Goal: Task Accomplishment & Management: Complete application form

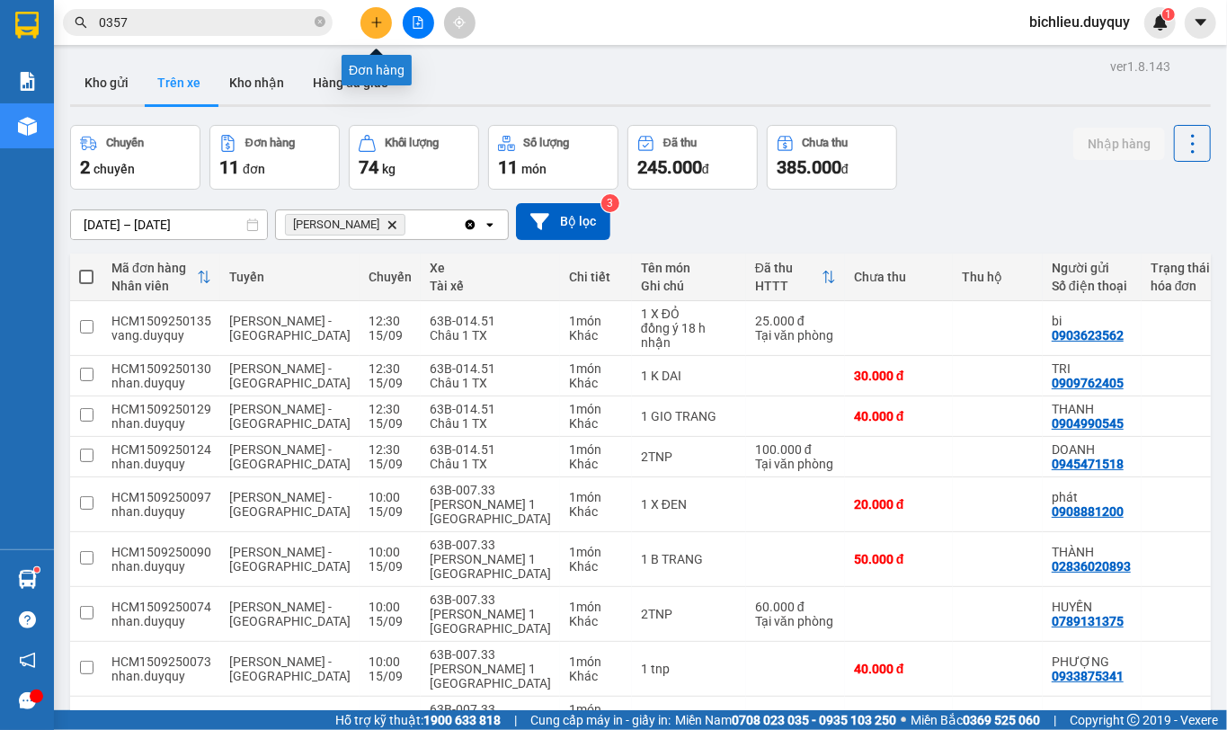
click at [381, 30] on button at bounding box center [375, 22] width 31 height 31
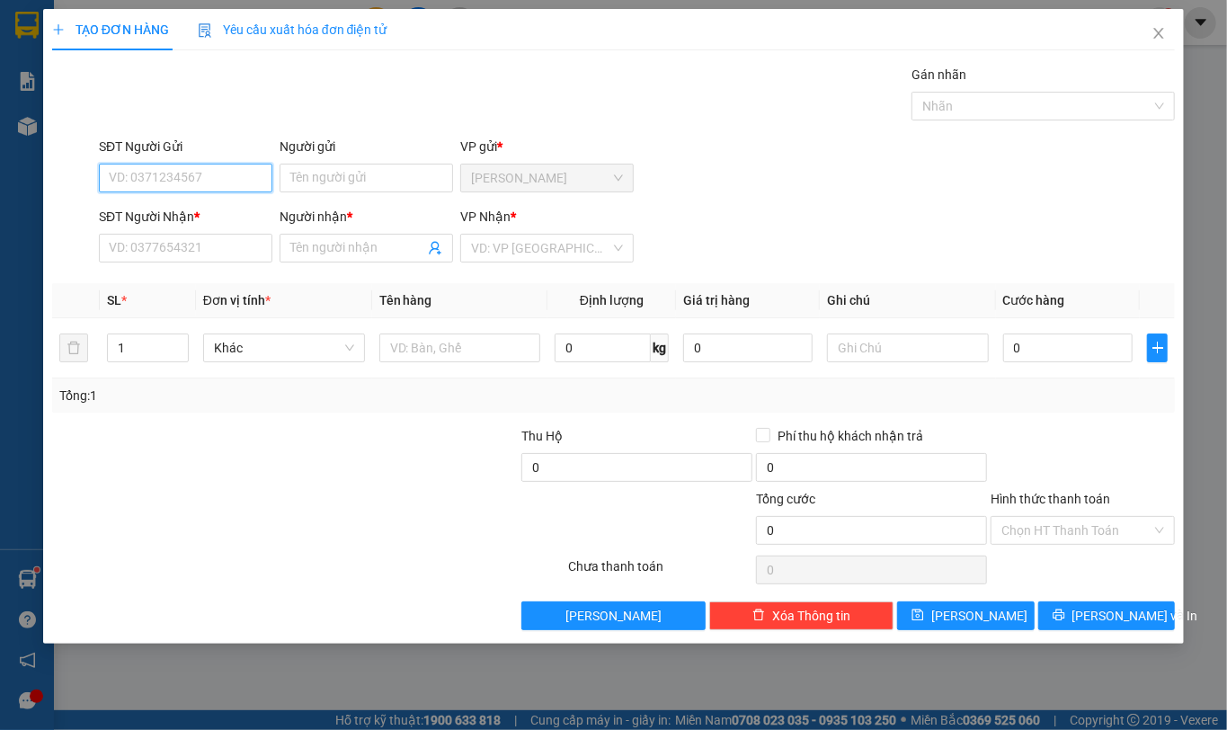
click at [133, 171] on input "SĐT Người Gửi" at bounding box center [185, 178] width 173 height 29
click at [145, 178] on input "SĐT Người Gửi" at bounding box center [185, 178] width 173 height 29
type input "0866553013"
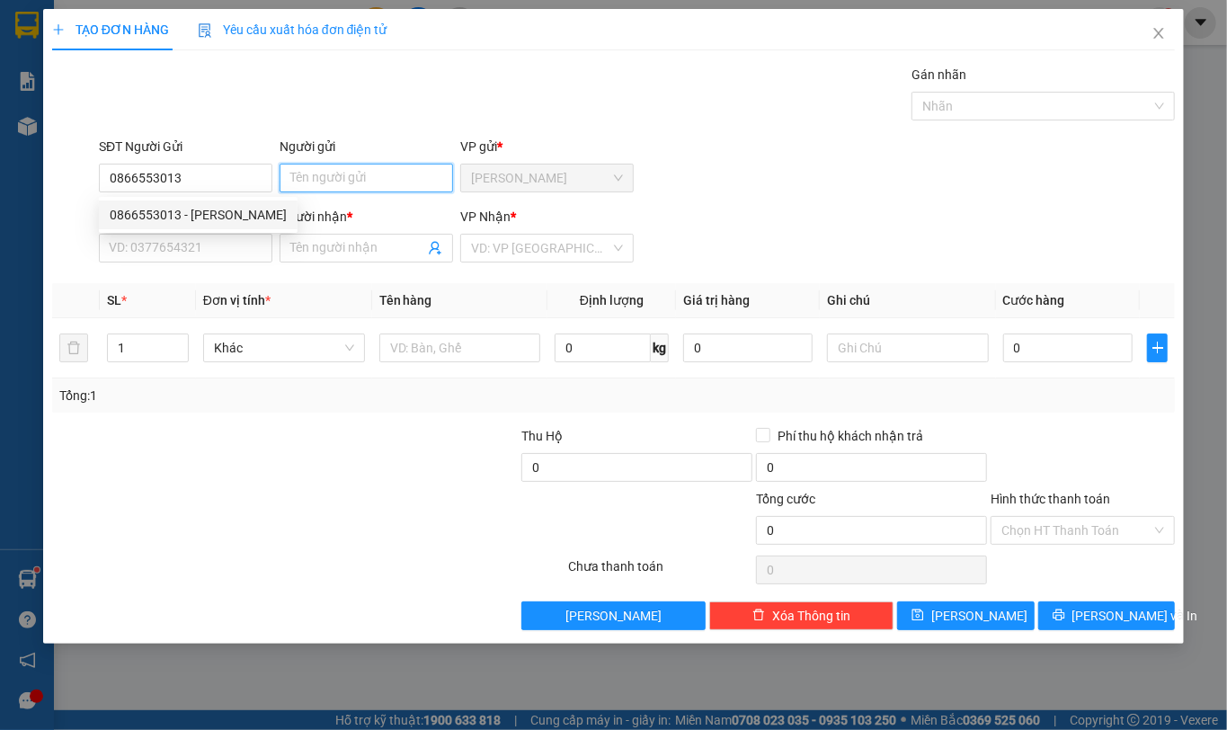
click at [315, 165] on input "Người gửi" at bounding box center [365, 178] width 173 height 29
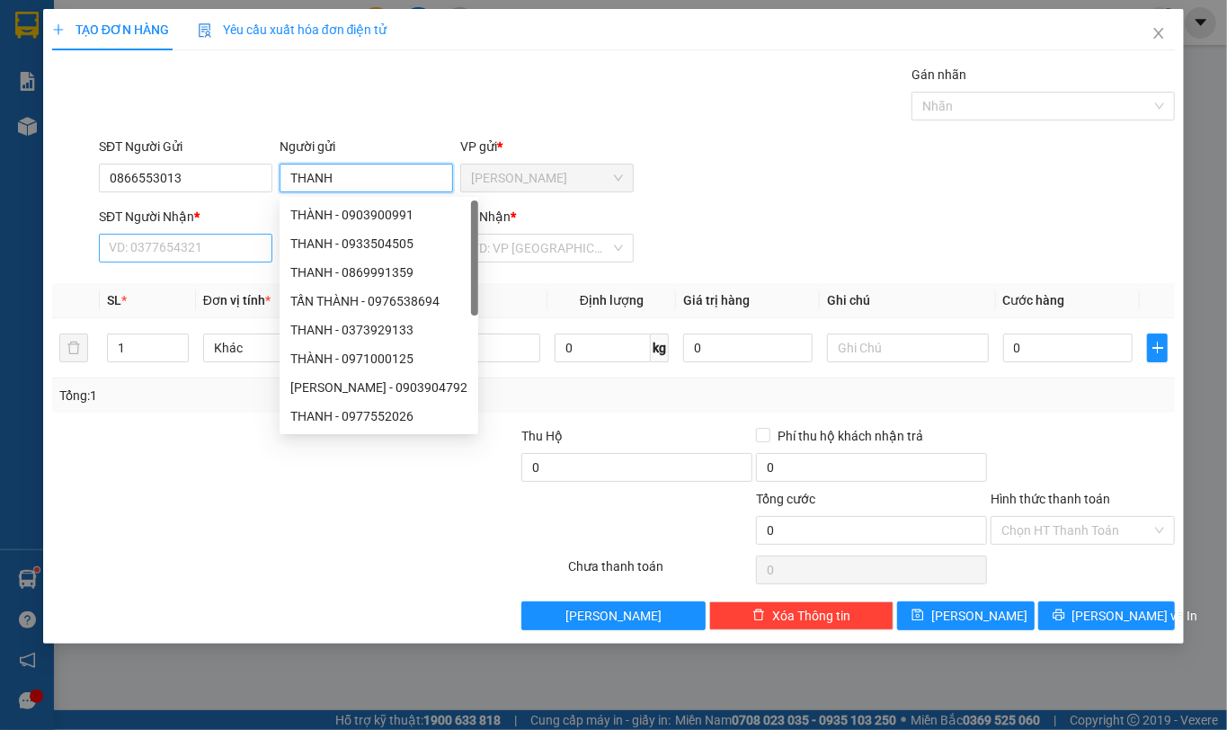
type input "THANH"
click at [137, 255] on input "SĐT Người Nhận *" at bounding box center [185, 248] width 173 height 29
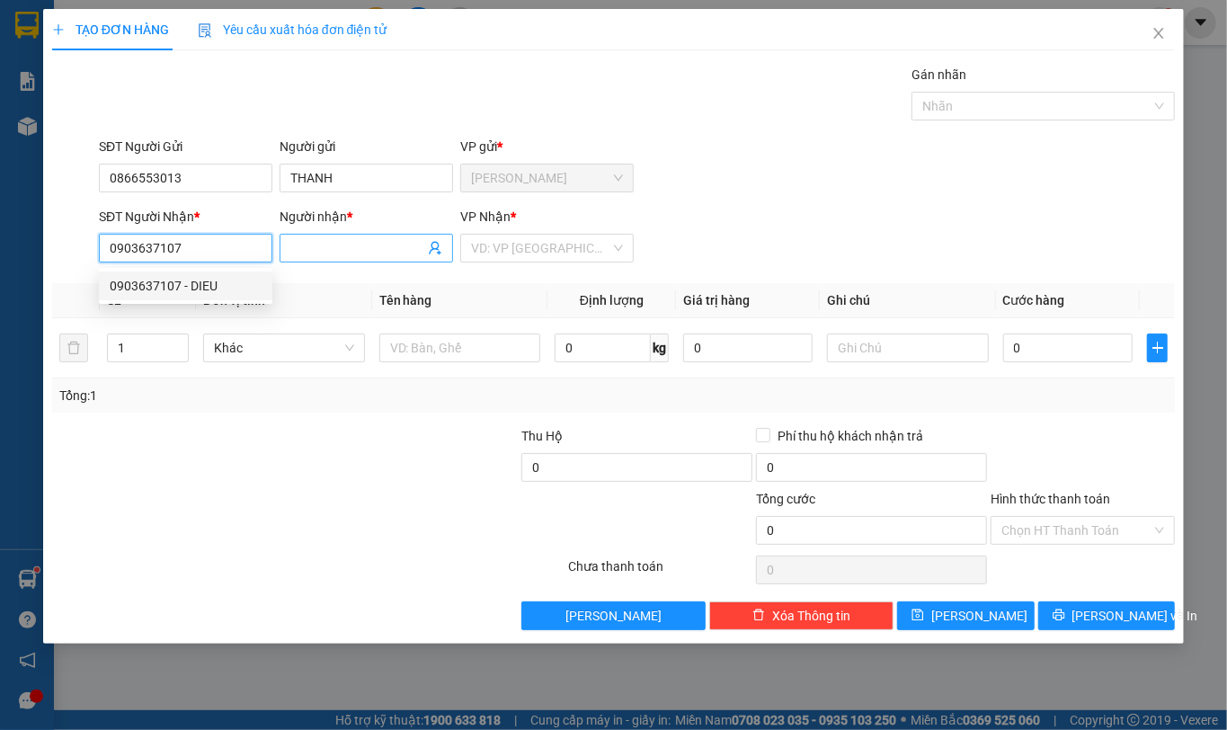
type input "0903637107"
click at [331, 249] on input "Người nhận *" at bounding box center [357, 248] width 134 height 20
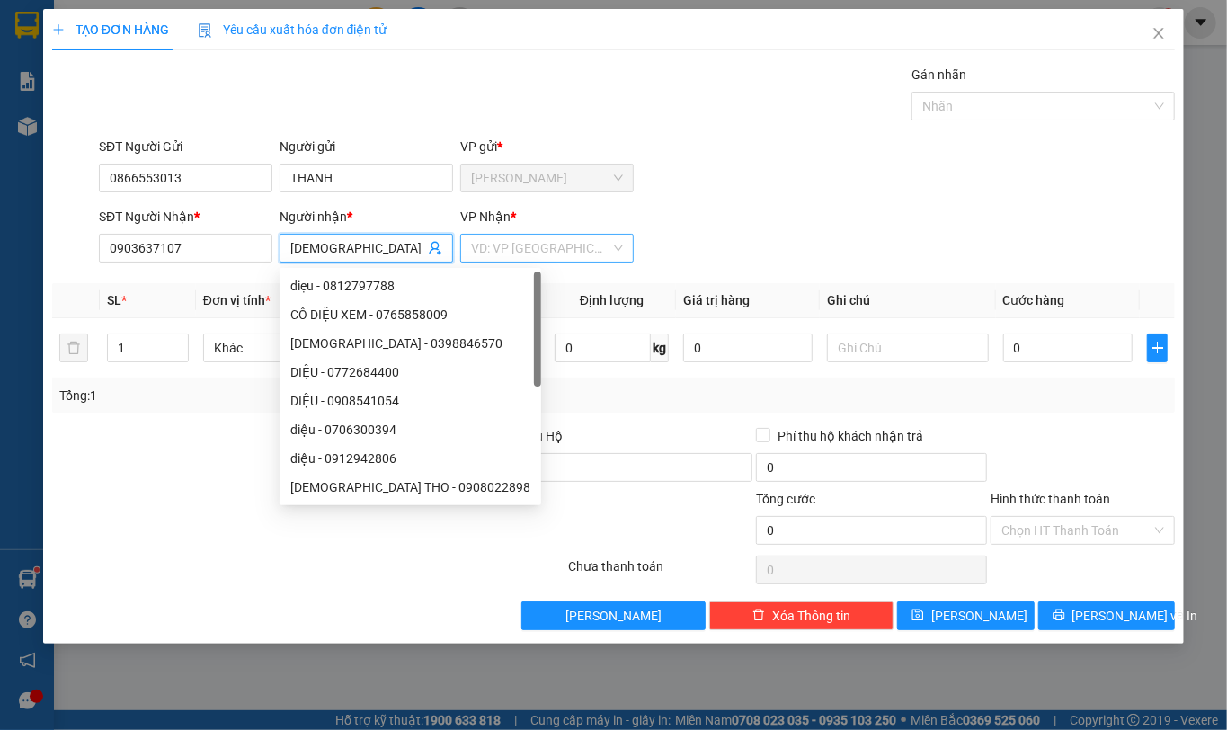
type input "[DEMOGRAPHIC_DATA]"
click at [515, 253] on input "search" at bounding box center [540, 248] width 139 height 27
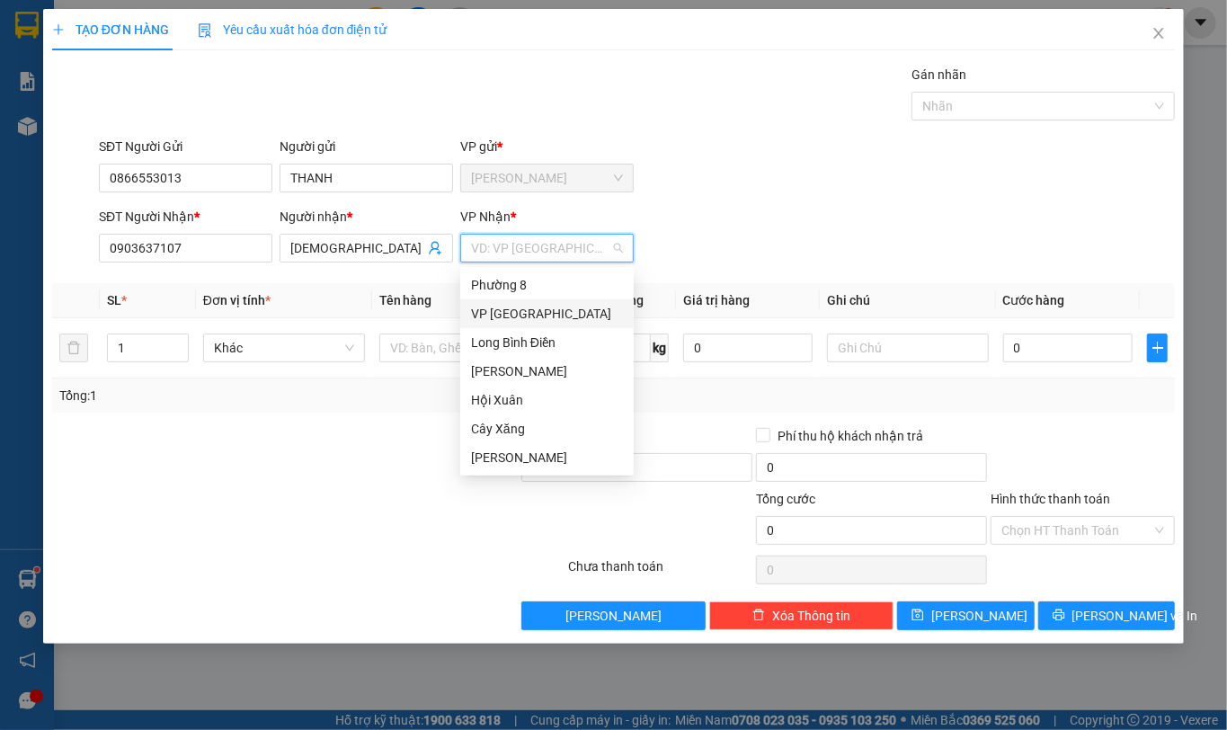
click at [509, 309] on div "VP [GEOGRAPHIC_DATA]" at bounding box center [547, 314] width 152 height 20
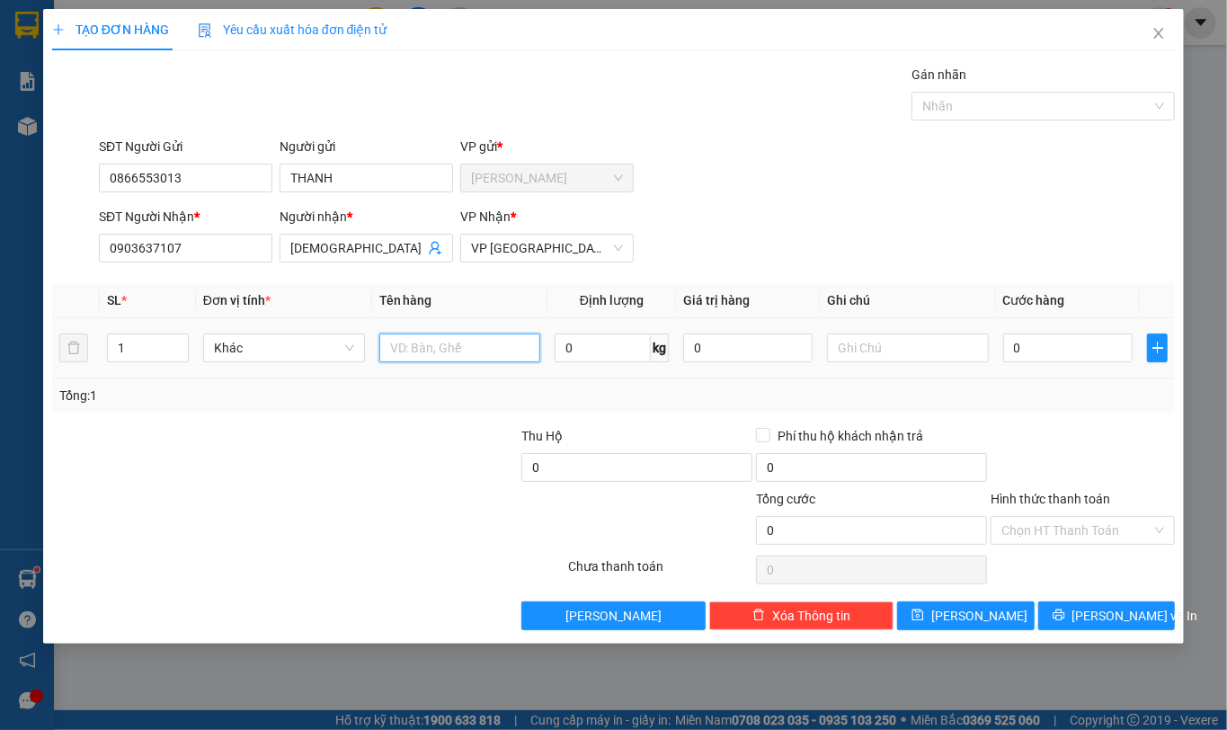
click at [454, 342] on input "text" at bounding box center [460, 347] width 162 height 29
type input "2BAO TRANG NHO"
click at [882, 359] on input "text" at bounding box center [908, 347] width 162 height 29
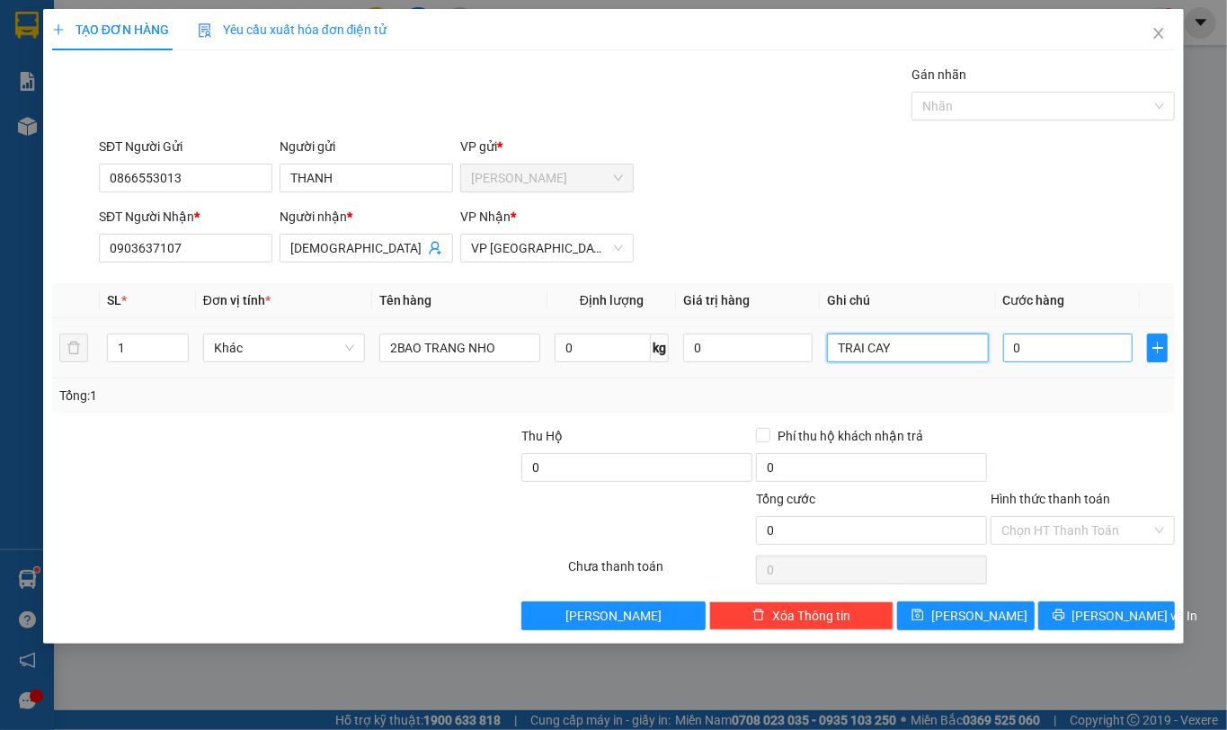
type input "TRAI CAY"
click at [1055, 354] on input "0" at bounding box center [1067, 347] width 129 height 29
type input "7"
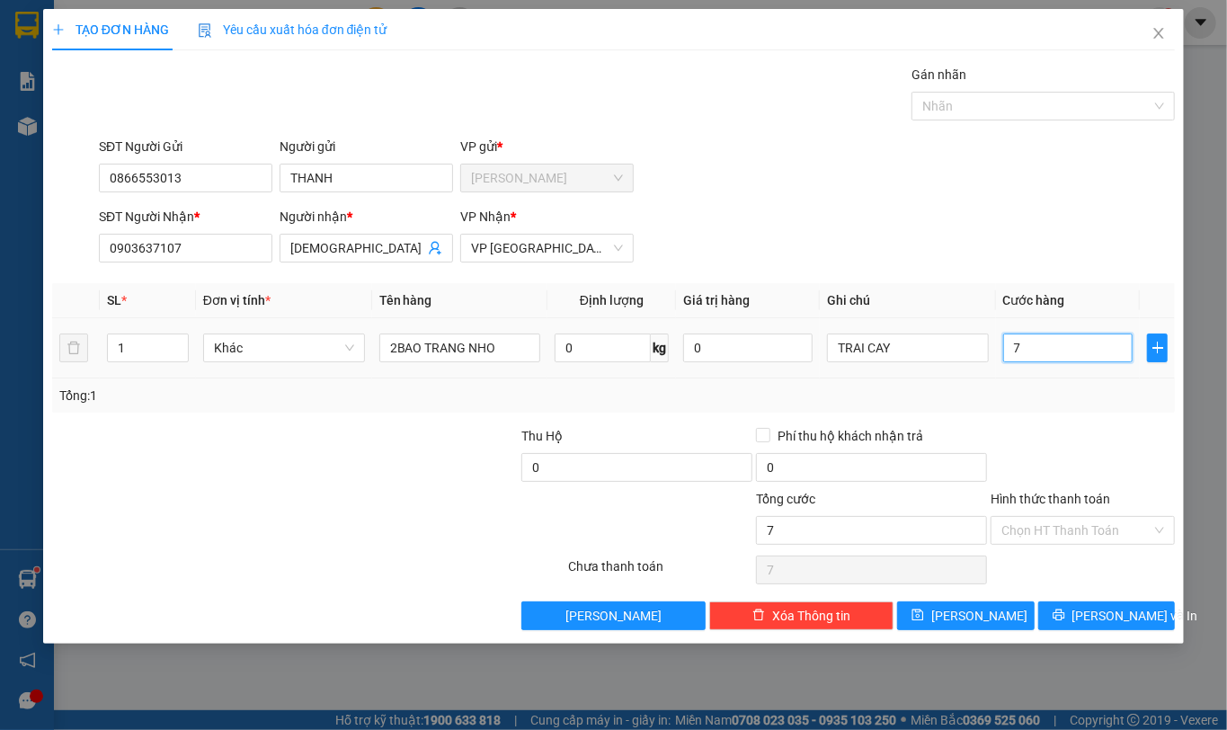
type input "70"
type input "700"
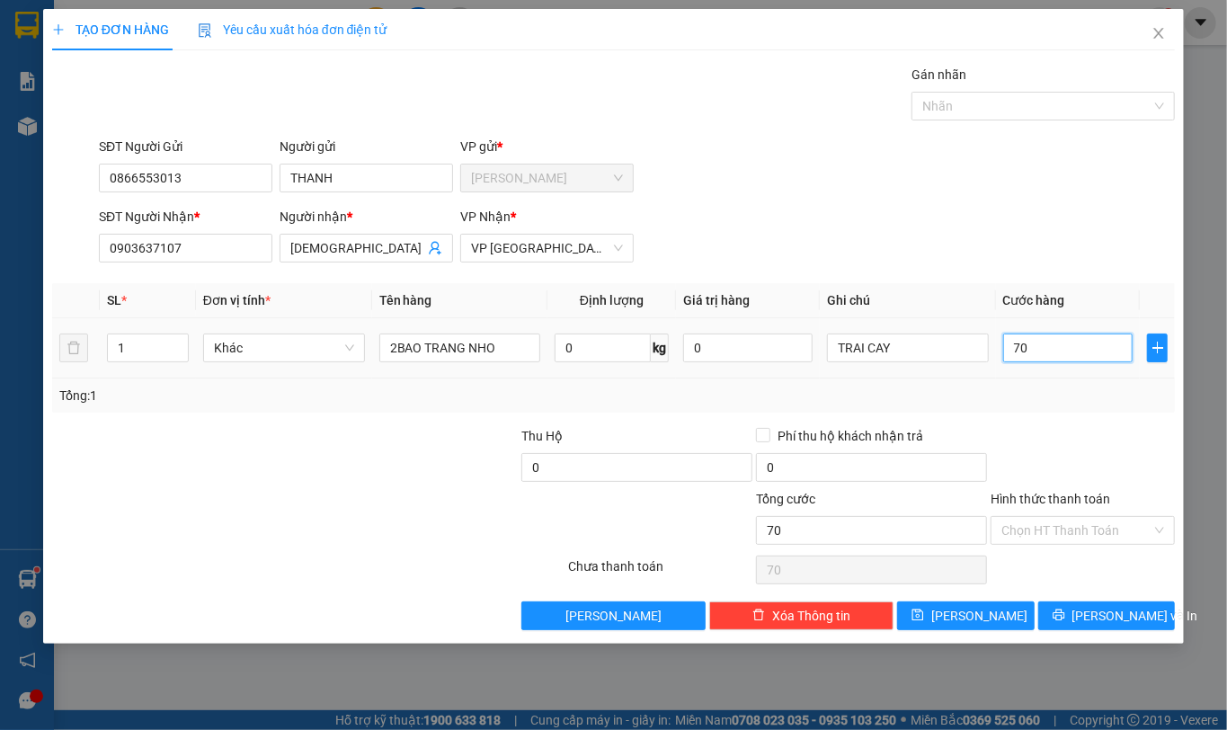
type input "700"
type input "7.000"
type input "70.000"
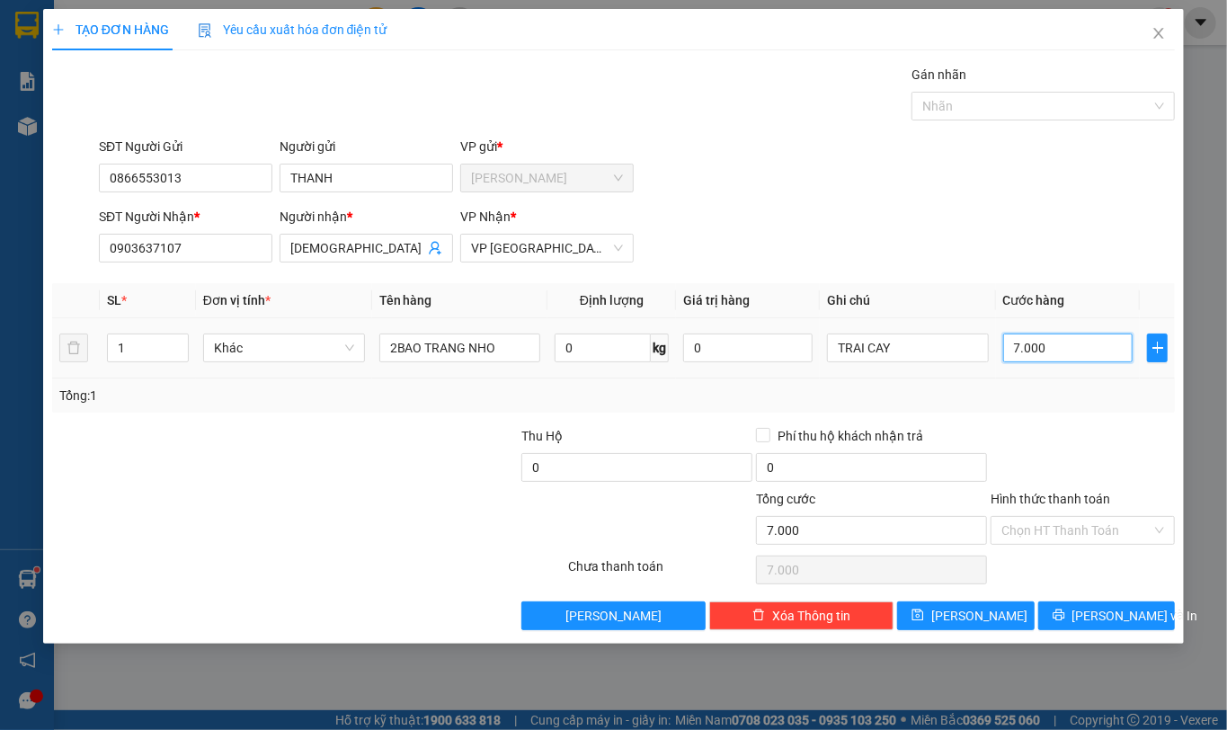
type input "70.000"
click at [1017, 528] on input "Hình thức thanh toán" at bounding box center [1076, 530] width 150 height 27
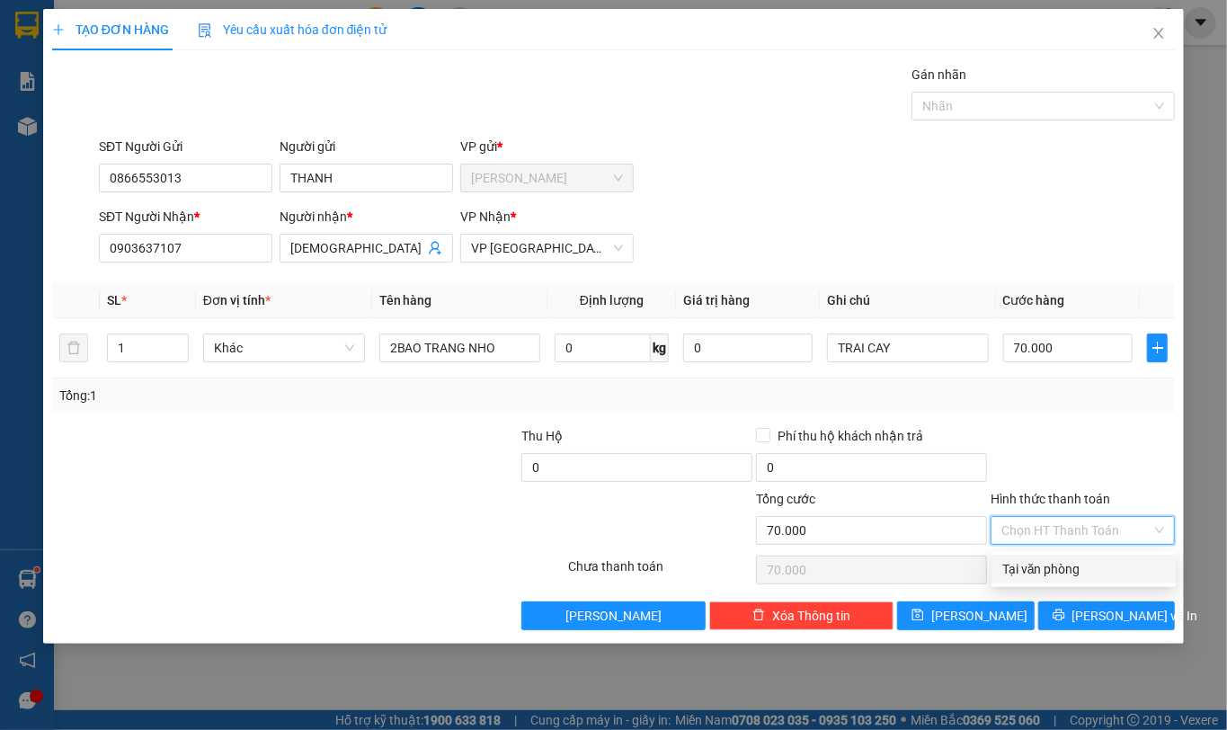
click at [1025, 572] on div "Tại văn phòng" at bounding box center [1083, 569] width 163 height 20
type input "0"
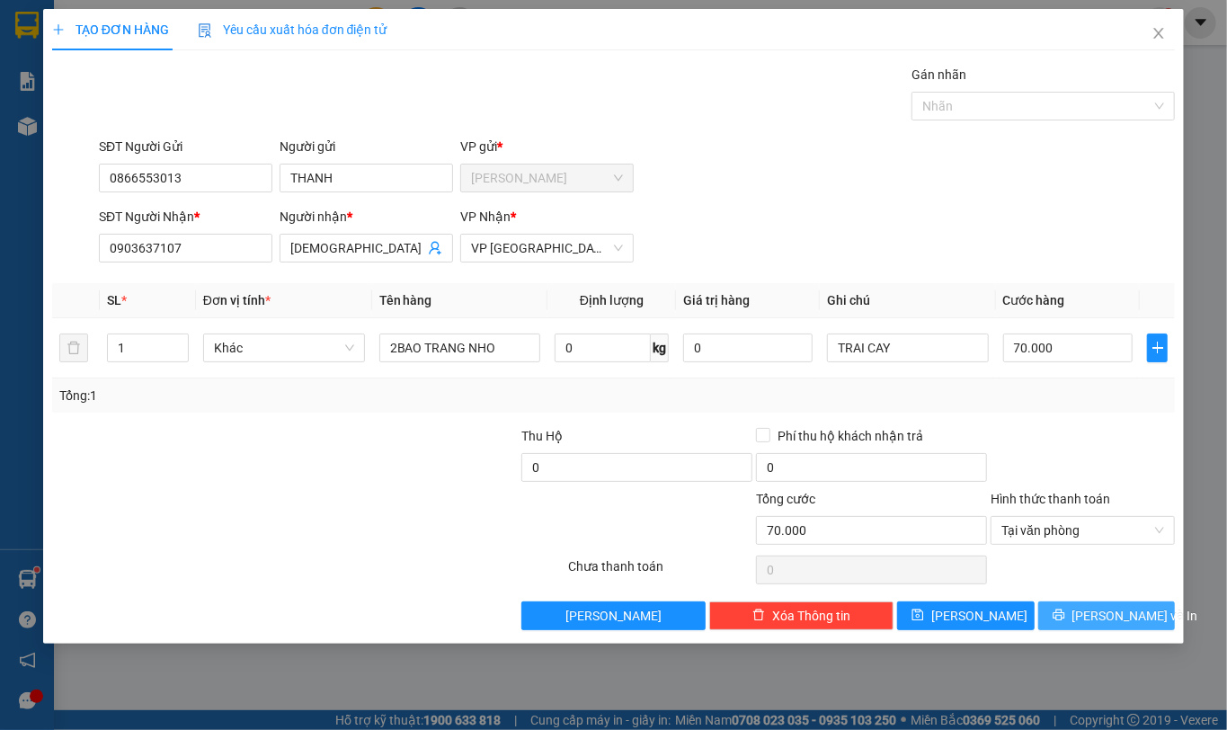
click at [1108, 620] on span "[PERSON_NAME] và In" at bounding box center [1135, 616] width 126 height 20
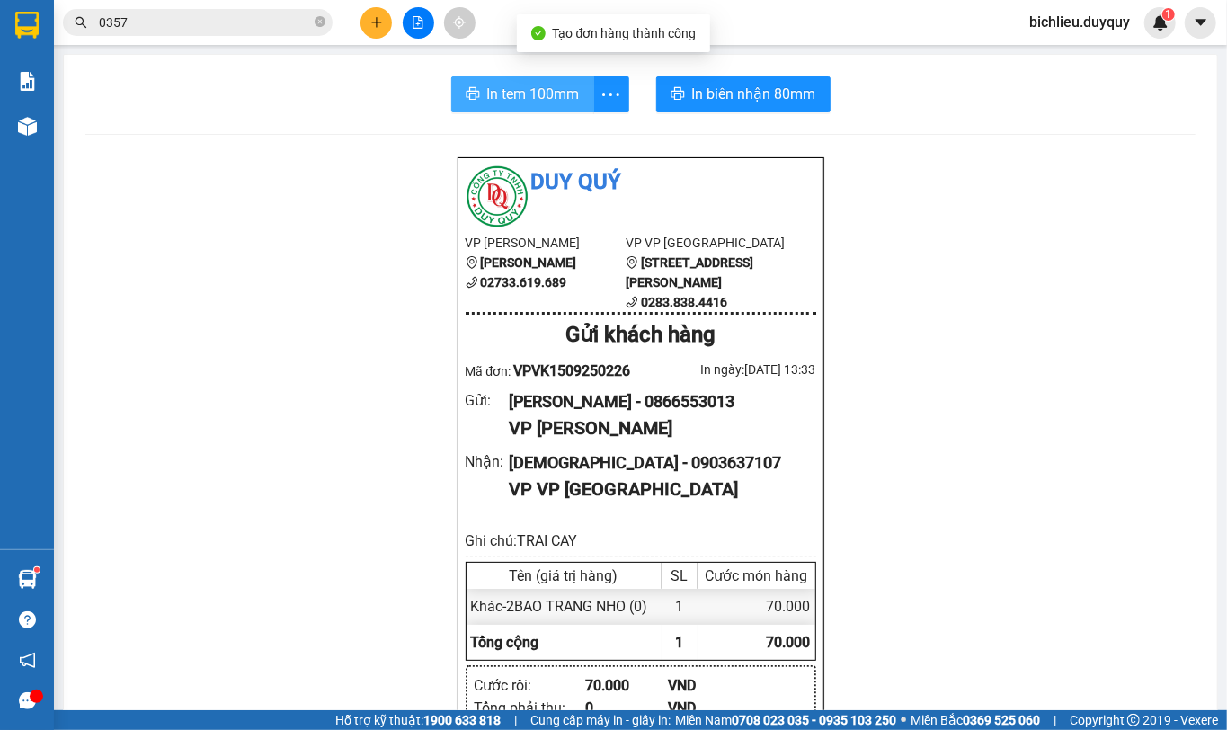
click at [514, 98] on span "In tem 100mm" at bounding box center [533, 94] width 93 height 22
click at [505, 95] on span "In tem 100mm" at bounding box center [533, 94] width 93 height 22
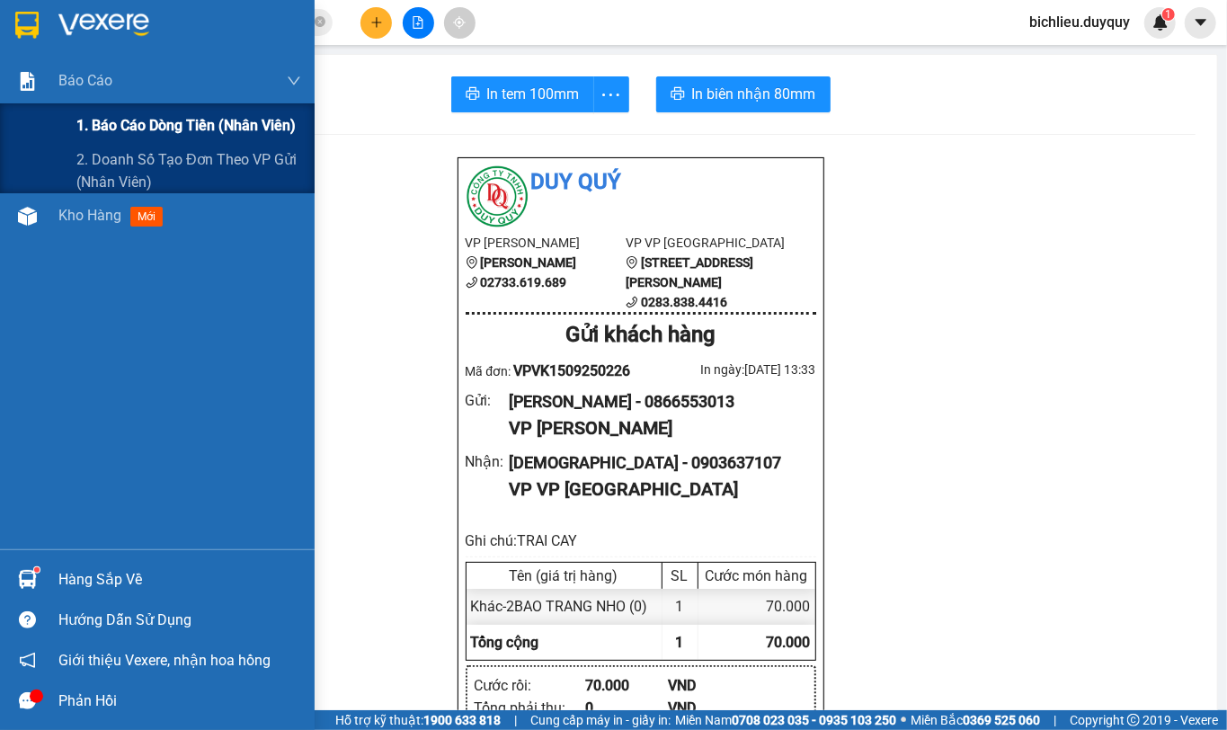
click at [109, 111] on div "1. Báo cáo dòng tiền (nhân viên)" at bounding box center [188, 125] width 225 height 45
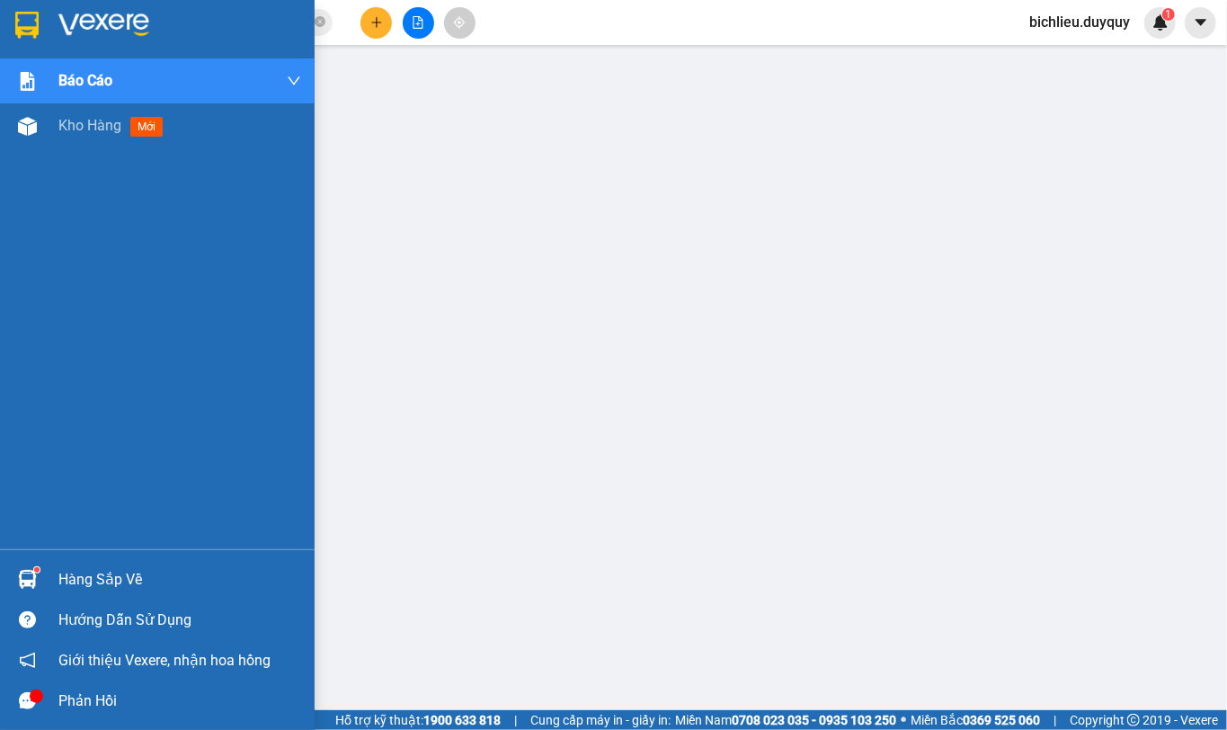
click at [22, 19] on img at bounding box center [26, 25] width 23 height 27
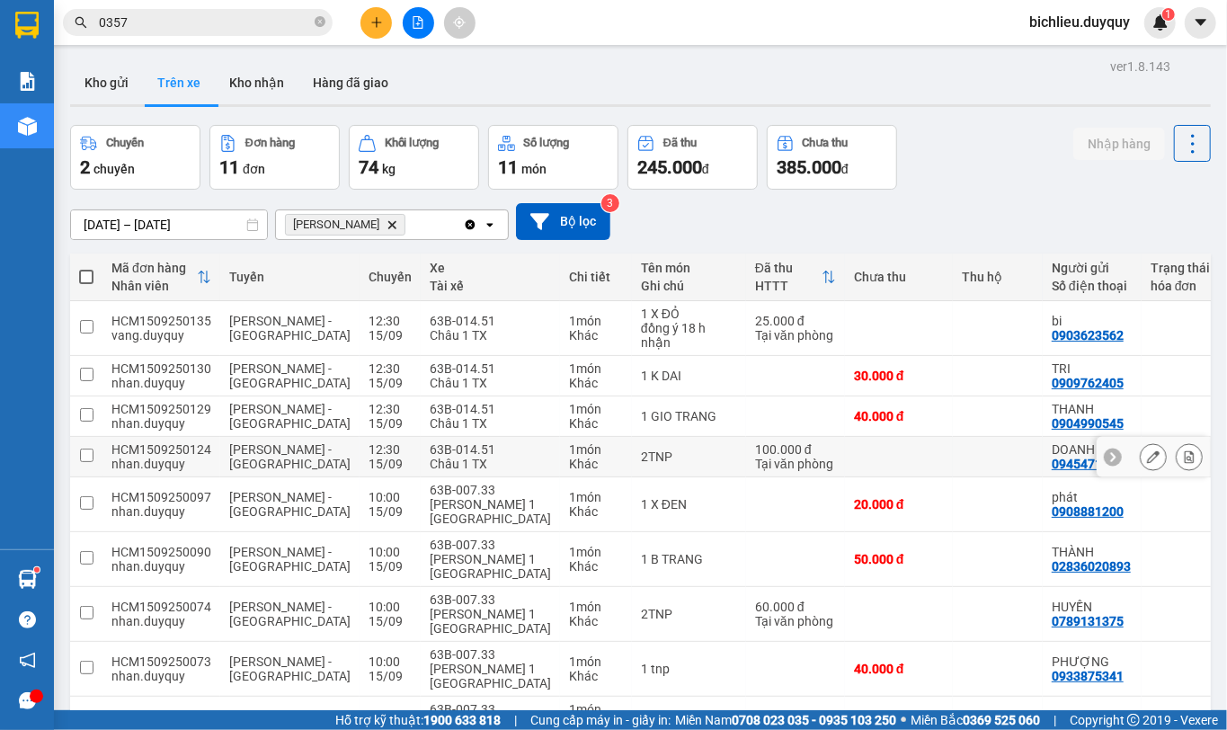
scroll to position [124, 0]
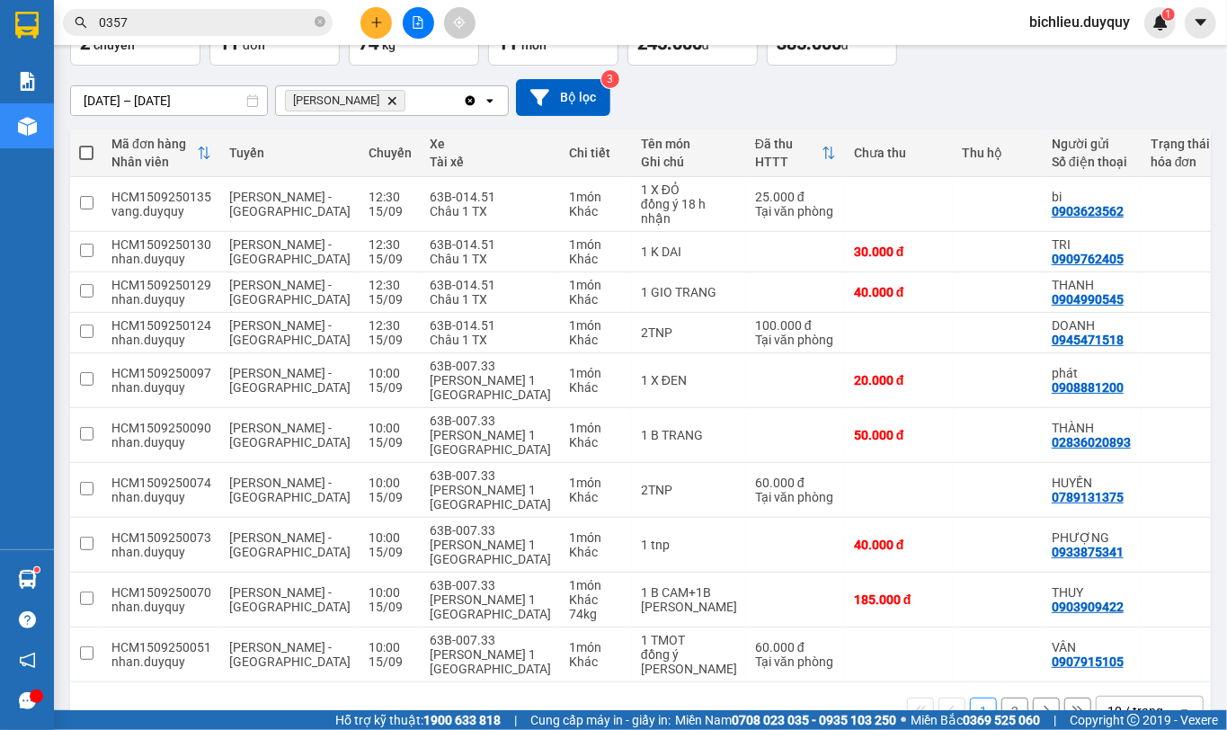
click at [1107, 702] on div "10 / trang" at bounding box center [1135, 711] width 56 height 18
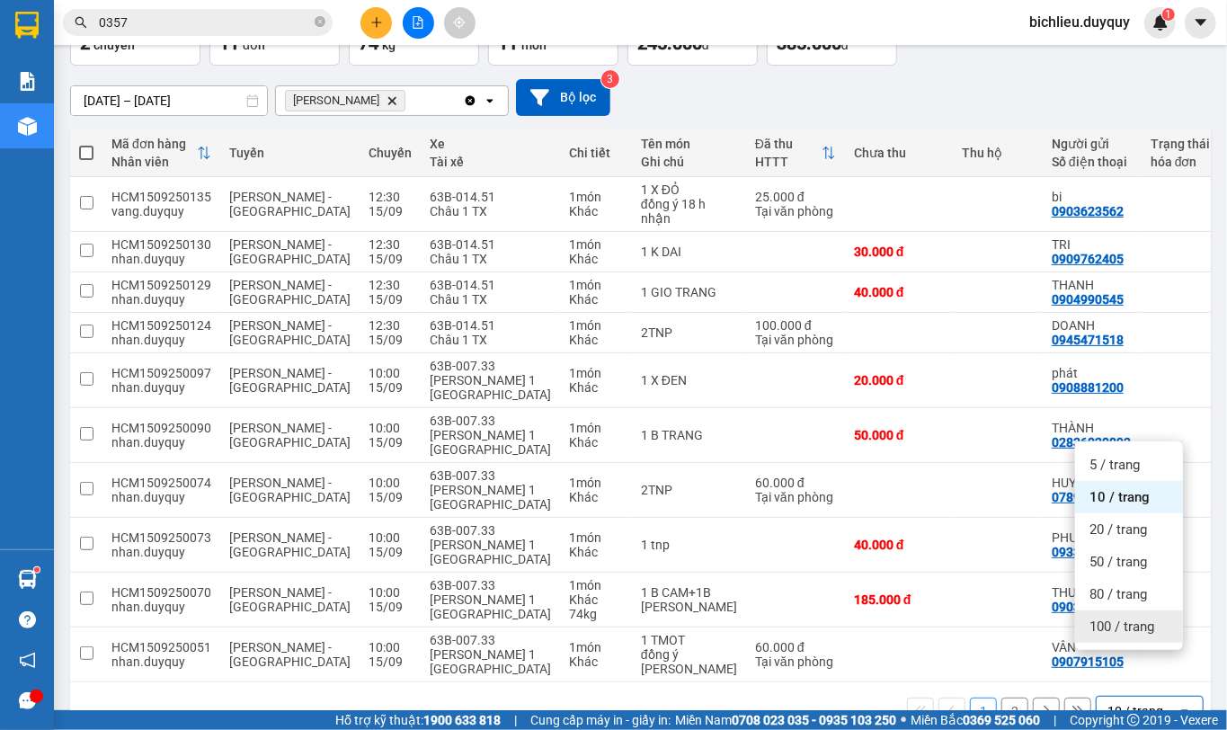
click at [1118, 618] on span "100 / trang" at bounding box center [1121, 626] width 65 height 18
